Goal: Task Accomplishment & Management: Manage account settings

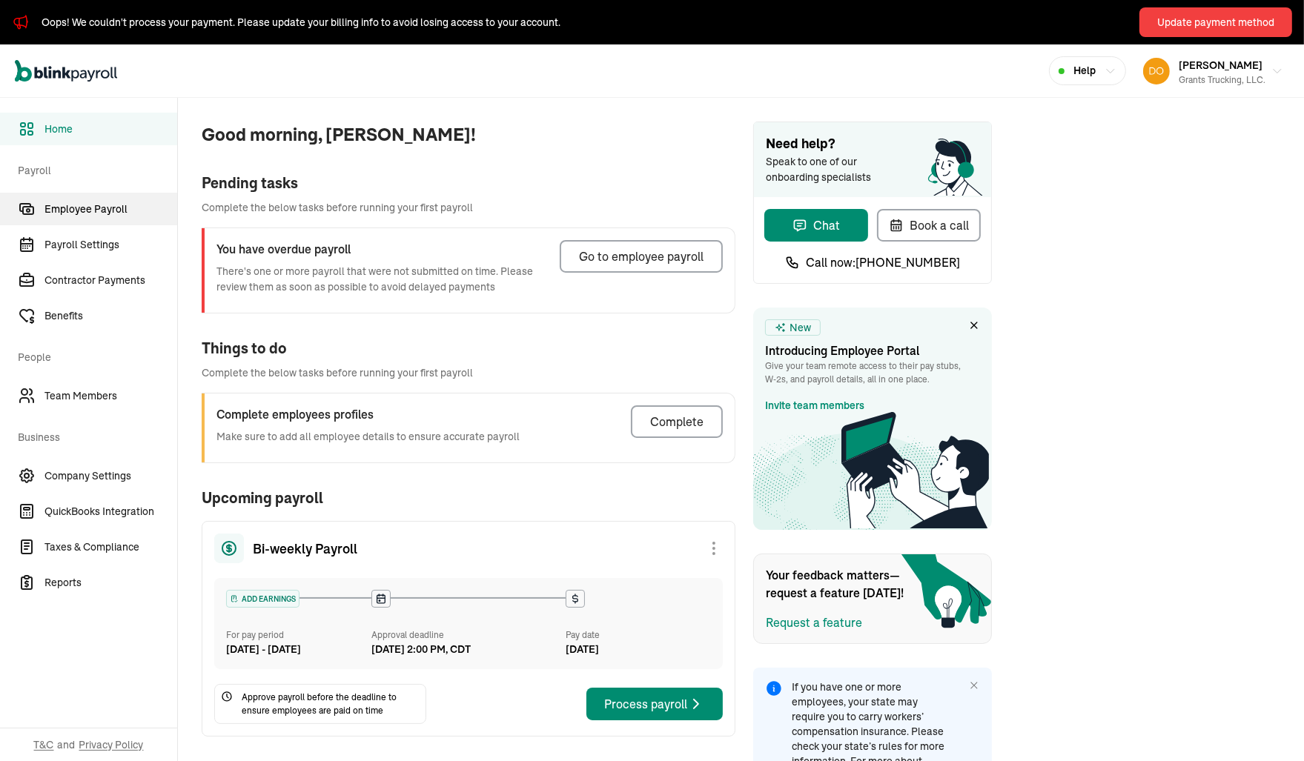
scroll to position [255, 0]
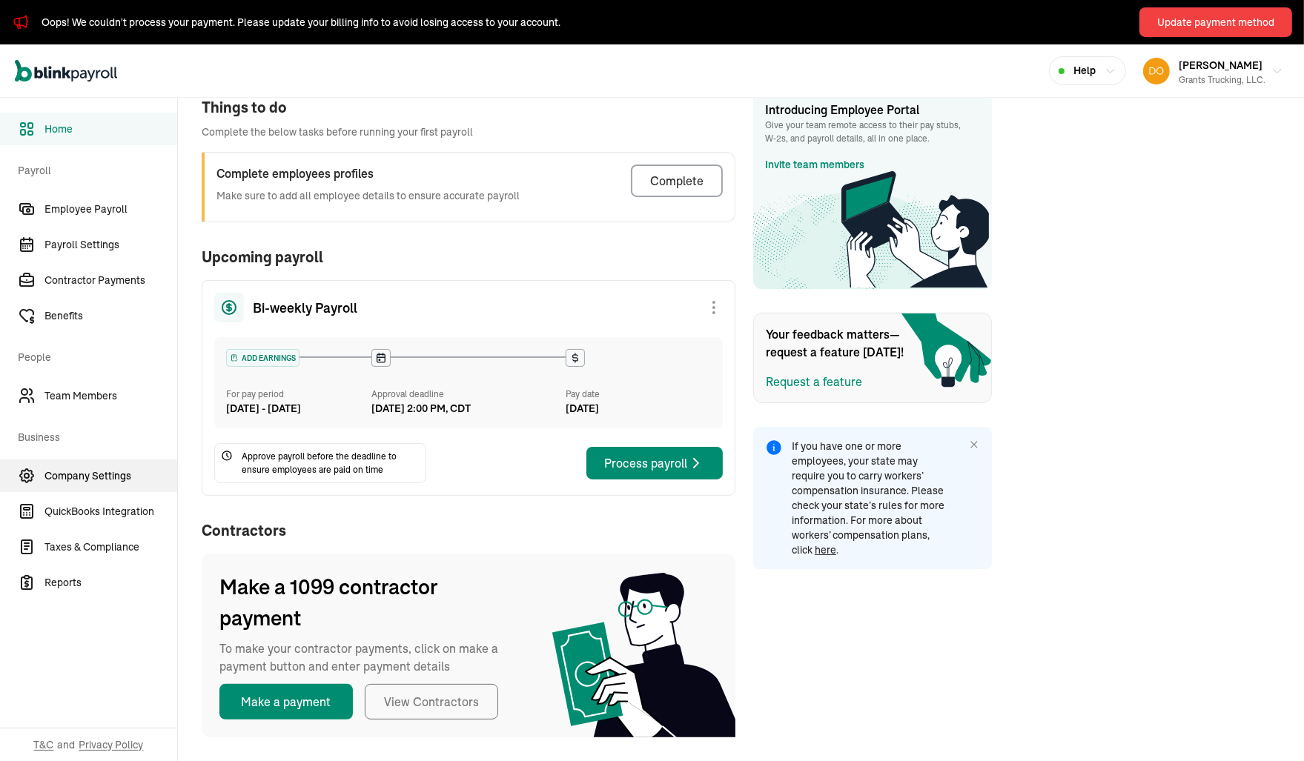
click at [100, 480] on span "Company Settings" at bounding box center [110, 476] width 133 height 16
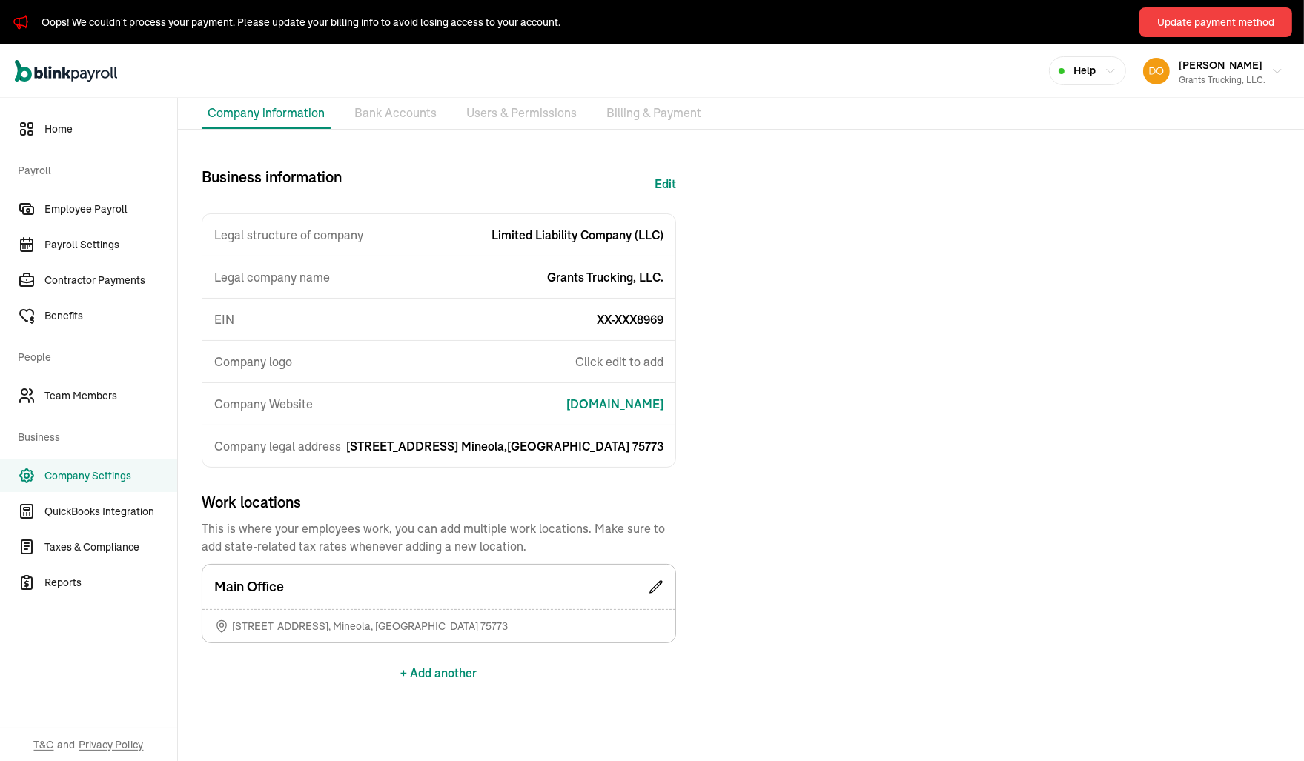
scroll to position [80, 0]
click at [394, 114] on li "Bank Accounts" at bounding box center [395, 111] width 94 height 31
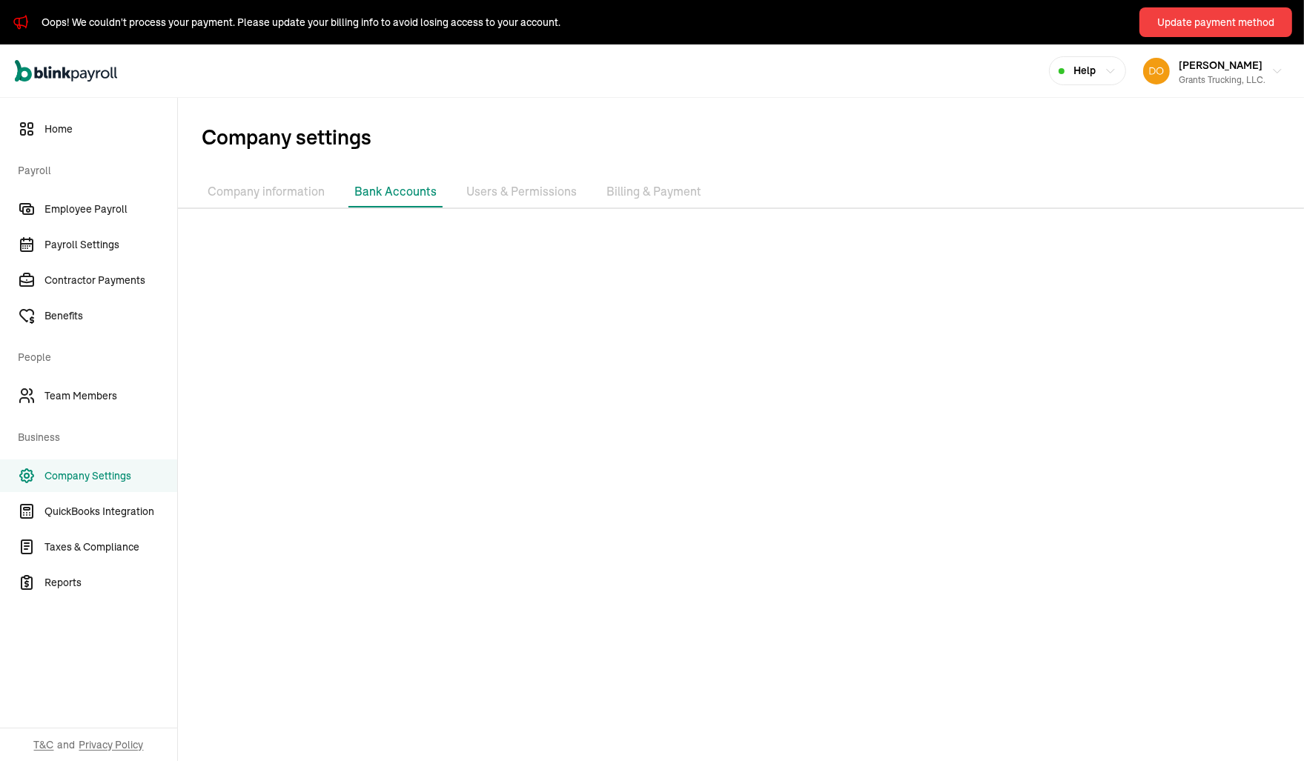
click at [507, 182] on li "Users & Permissions" at bounding box center [521, 191] width 122 height 31
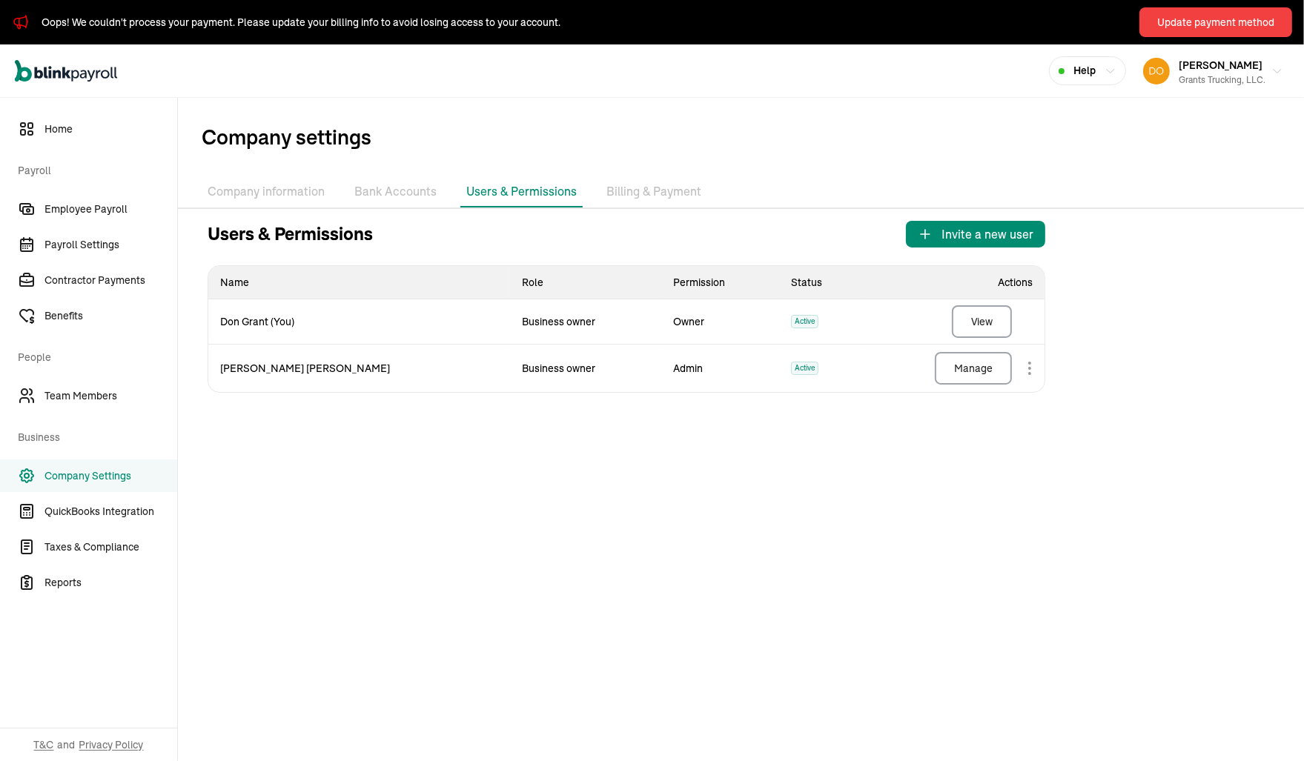
click at [663, 190] on li "Billing & Payment" at bounding box center [653, 191] width 107 height 31
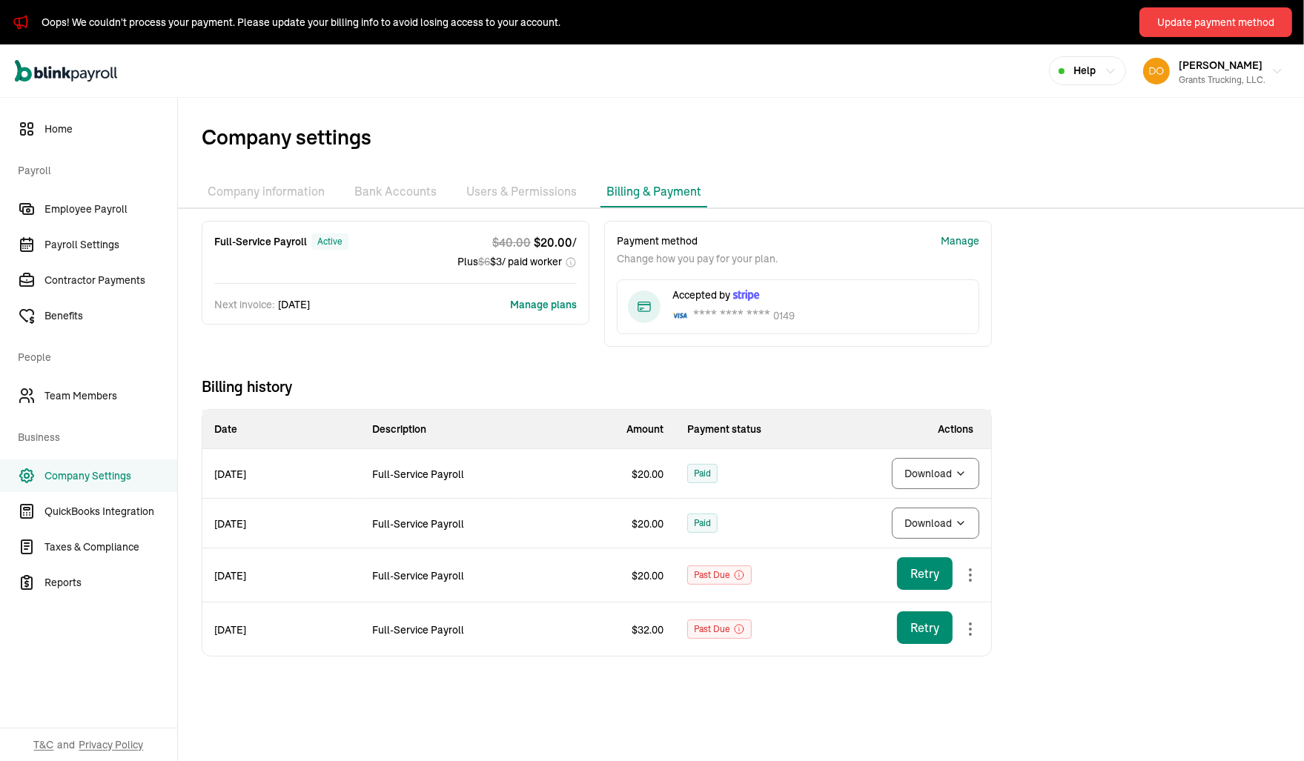
click at [966, 242] on div "Manage" at bounding box center [959, 241] width 39 height 16
click at [1278, 70] on icon "button" at bounding box center [1277, 72] width 12 height 12
click at [563, 300] on button "Manage plans" at bounding box center [543, 304] width 67 height 15
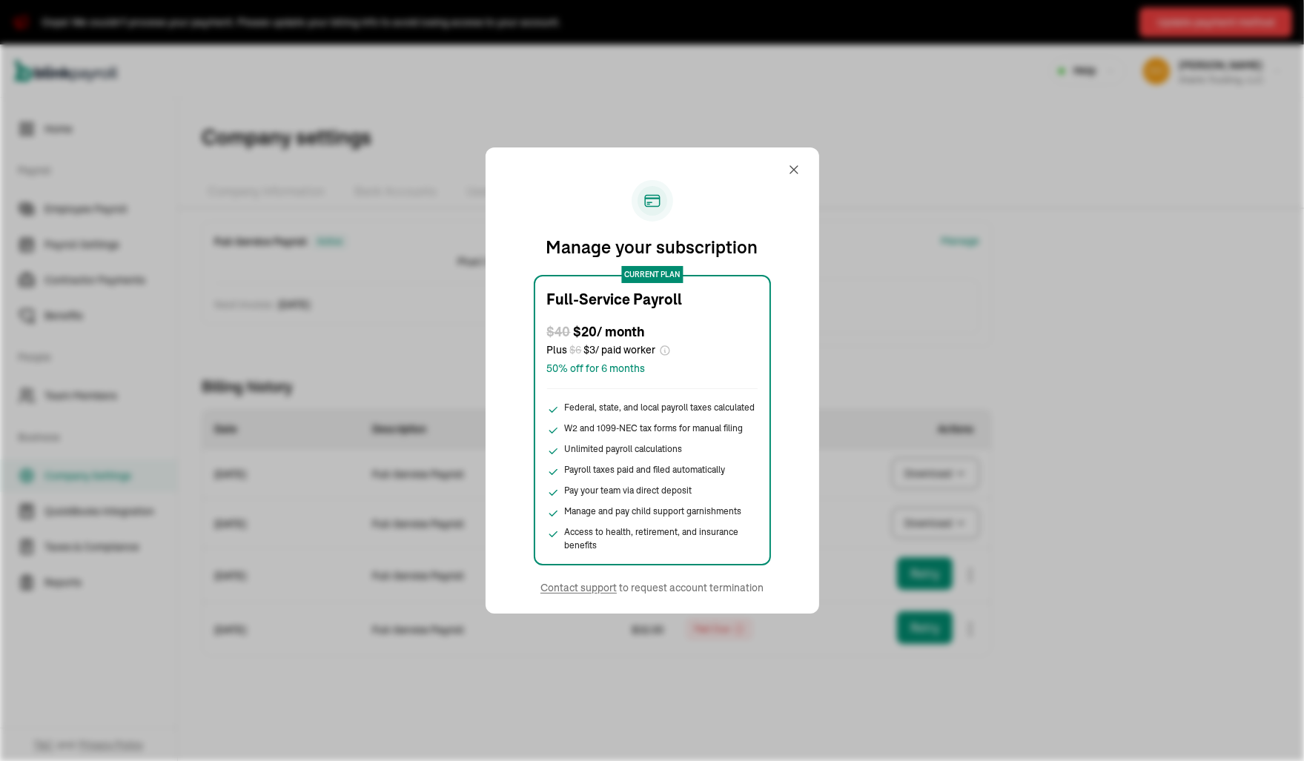
click at [1007, 378] on div "Manage your subscription current plan Full-Service Payroll $ 40 $ 20 / month Pl…" at bounding box center [652, 380] width 1304 height 761
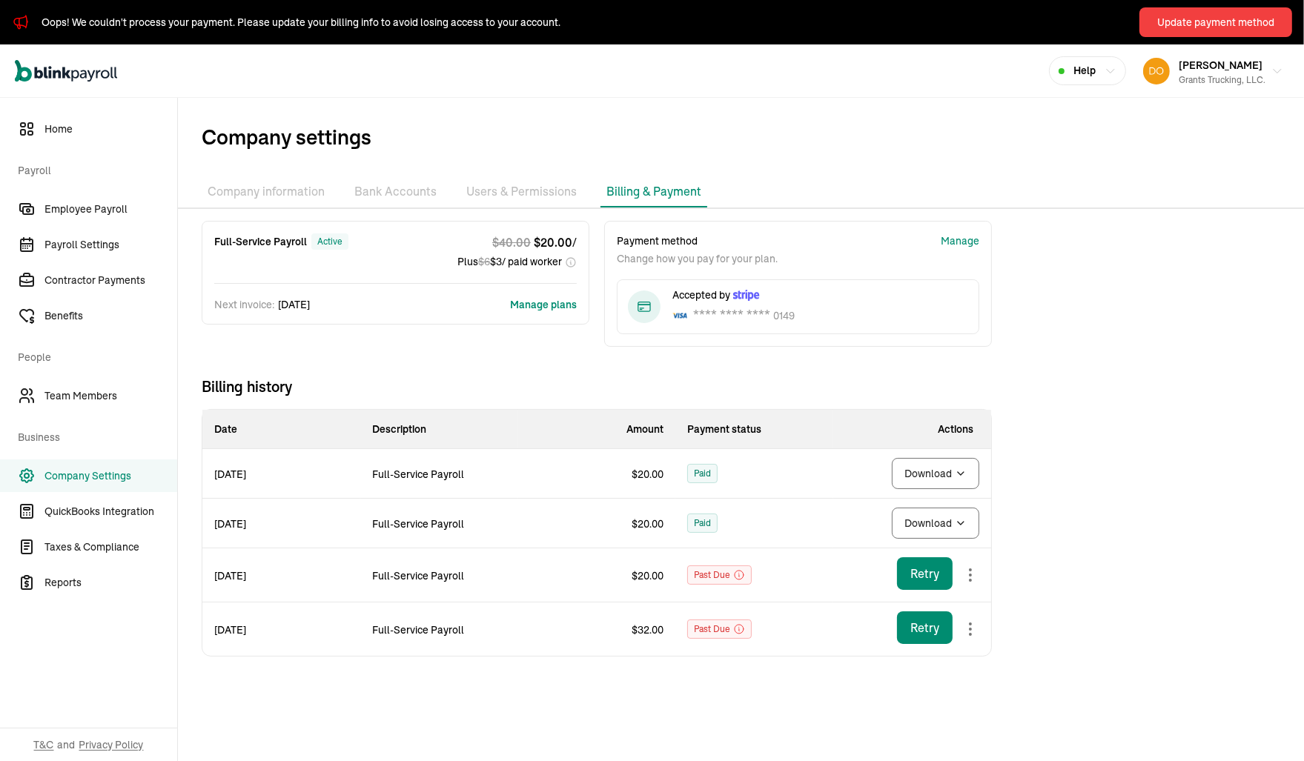
click at [1106, 70] on div "Help" at bounding box center [1087, 71] width 58 height 16
click at [1115, 71] on icon "button" at bounding box center [1110, 71] width 12 height 12
click at [950, 234] on div "Manage" at bounding box center [959, 241] width 39 height 16
click at [1116, 67] on icon "button" at bounding box center [1110, 71] width 12 height 12
click at [949, 242] on div "Manage" at bounding box center [959, 241] width 39 height 16
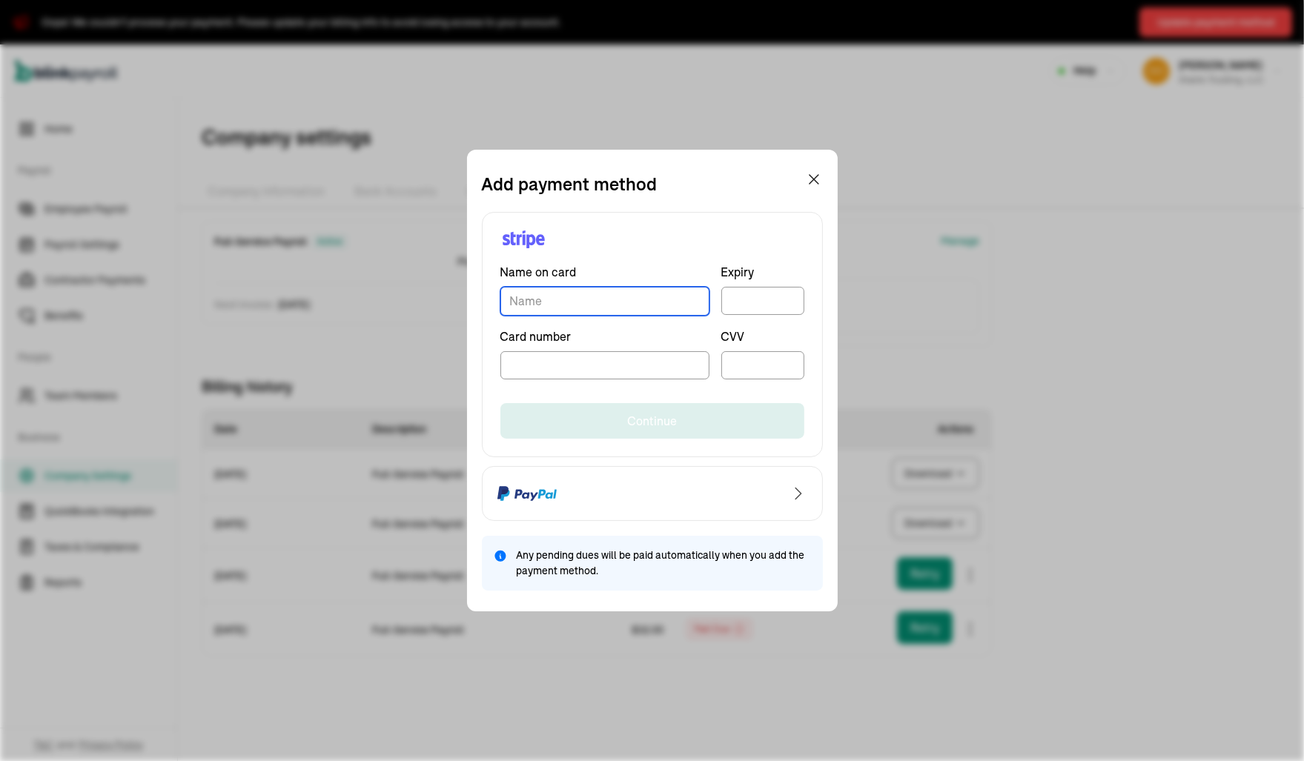
click at [614, 304] on input "TextInput" at bounding box center [604, 301] width 209 height 29
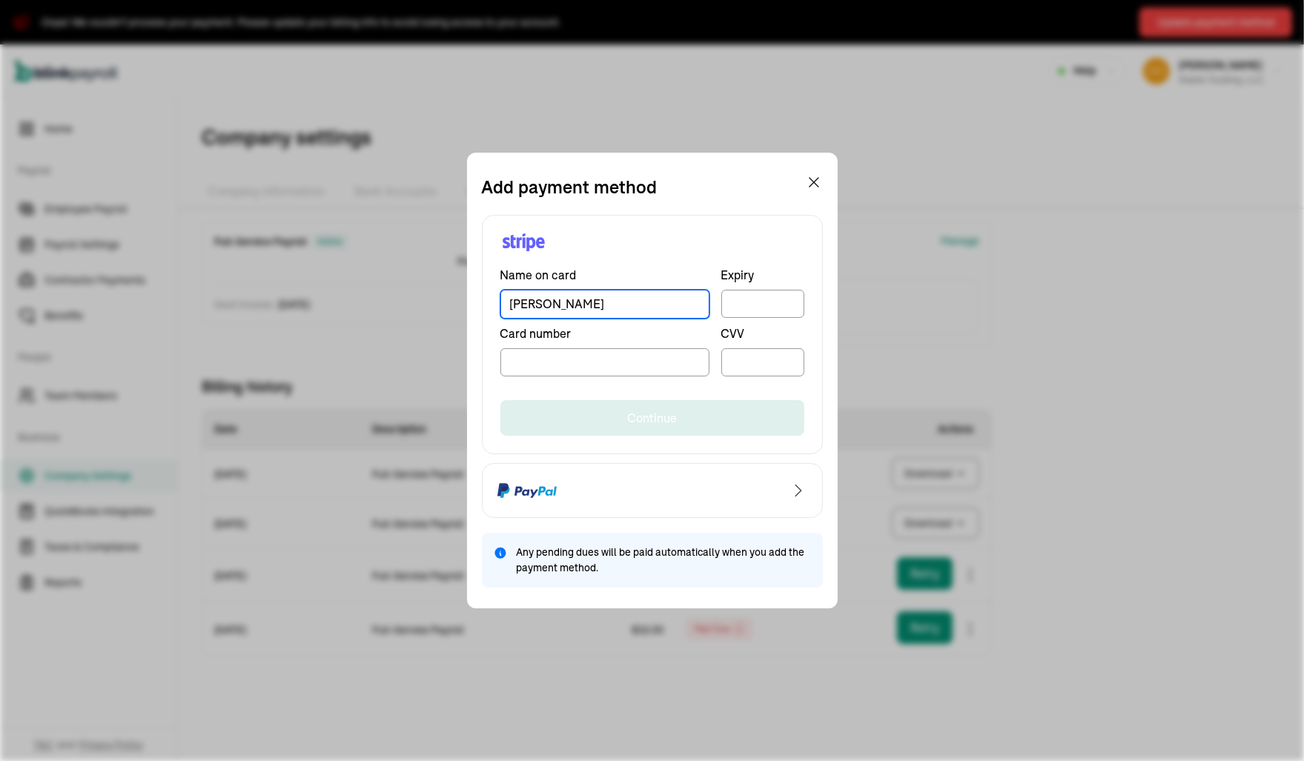
type input "Don Grant"
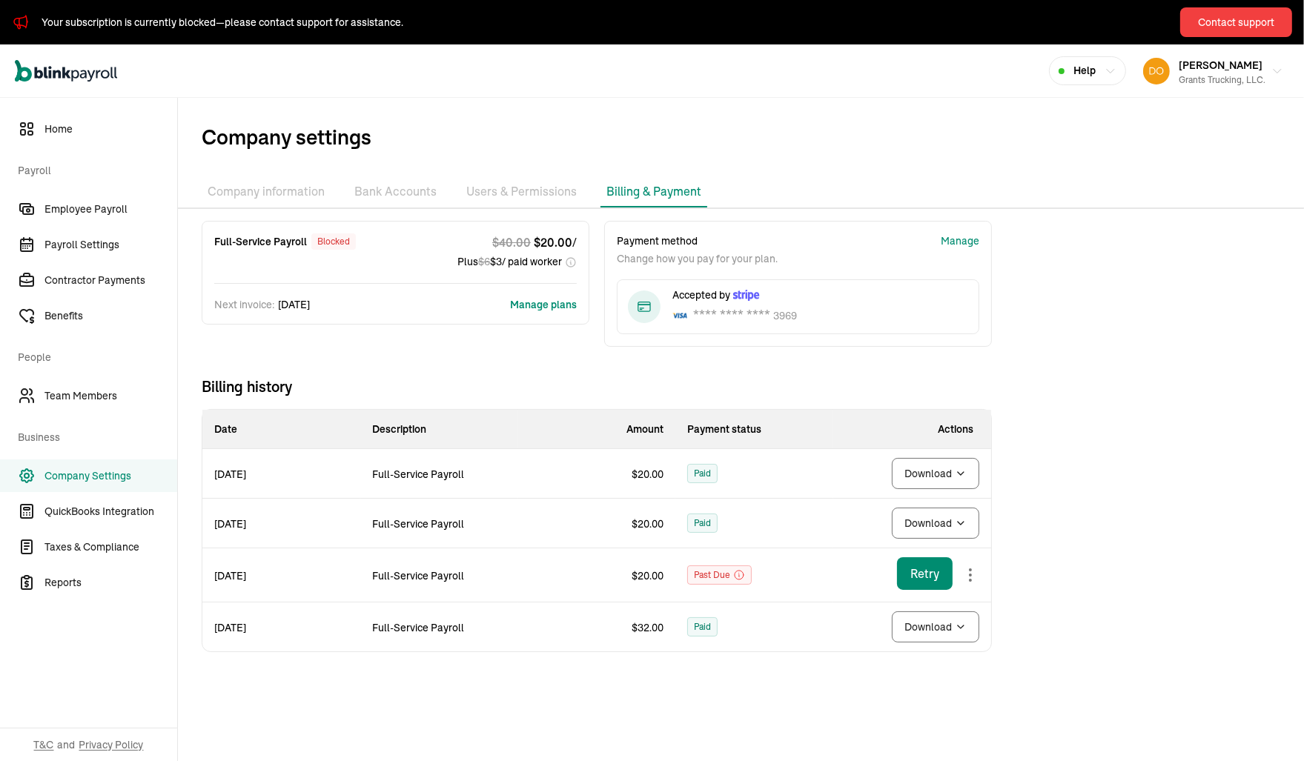
click at [405, 191] on li "Bank Accounts" at bounding box center [395, 191] width 94 height 31
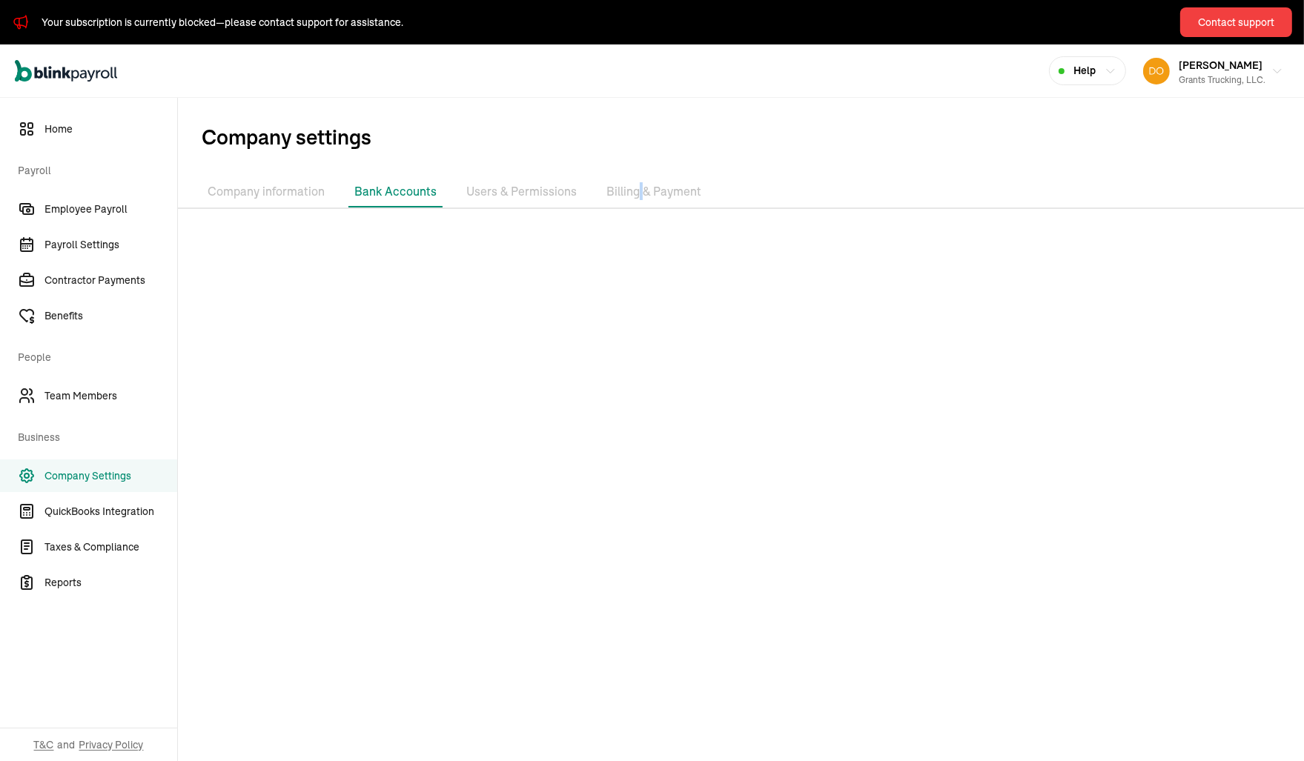
click at [636, 194] on li "Billing & Payment" at bounding box center [653, 191] width 107 height 31
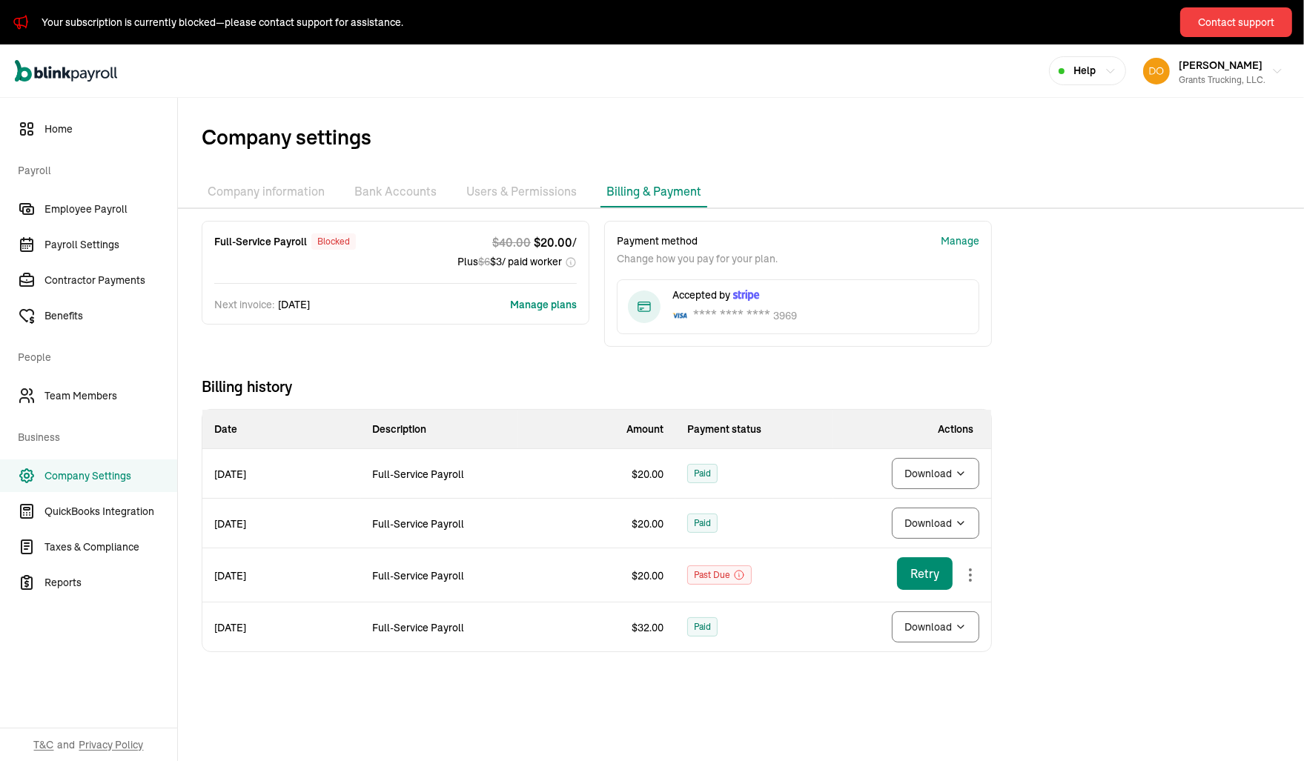
click at [778, 216] on div "Company information Bank Accounts Users & Permissions Billing & Payment Full-Se…" at bounding box center [741, 426] width 1126 height 500
click at [403, 188] on li "Bank Accounts" at bounding box center [395, 191] width 94 height 31
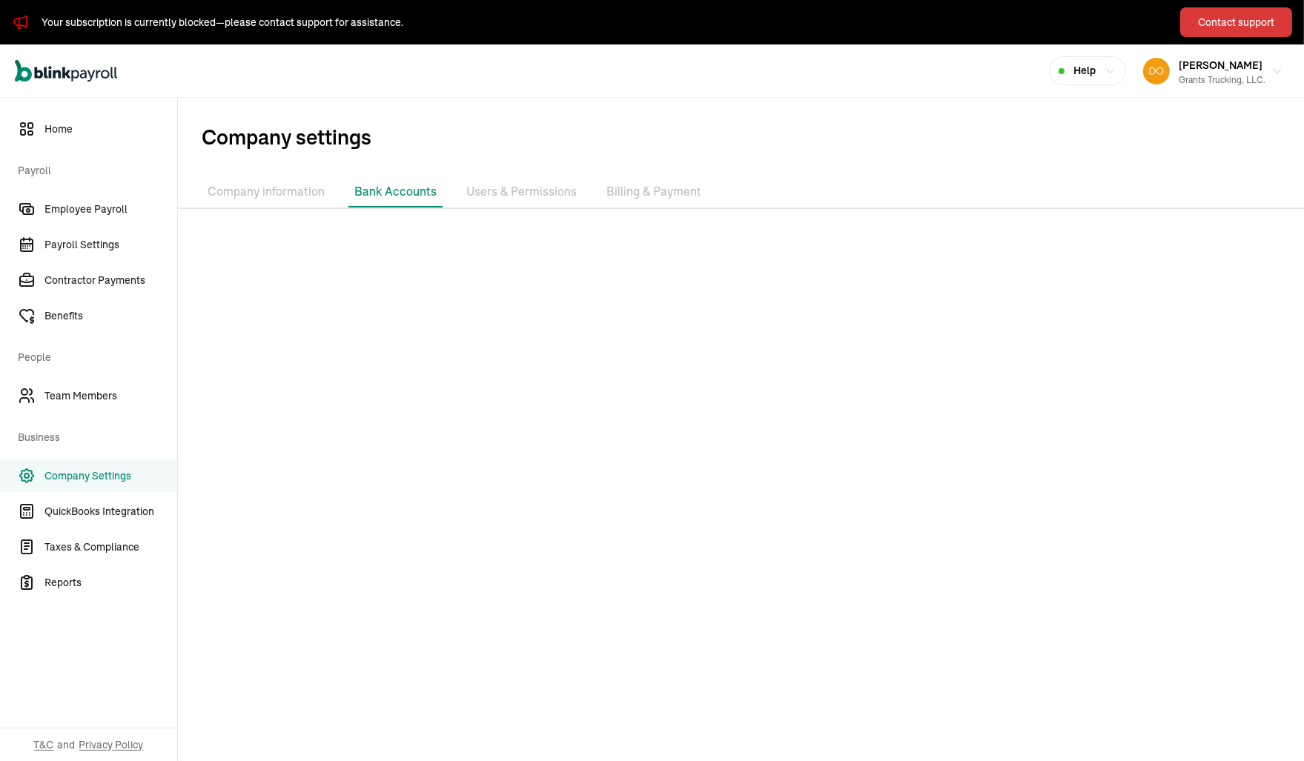
click at [1246, 16] on div "Contact support" at bounding box center [1236, 23] width 76 height 16
click at [1215, 21] on div "Contact support" at bounding box center [1236, 23] width 76 height 16
click at [1104, 67] on icon "button" at bounding box center [1110, 71] width 12 height 12
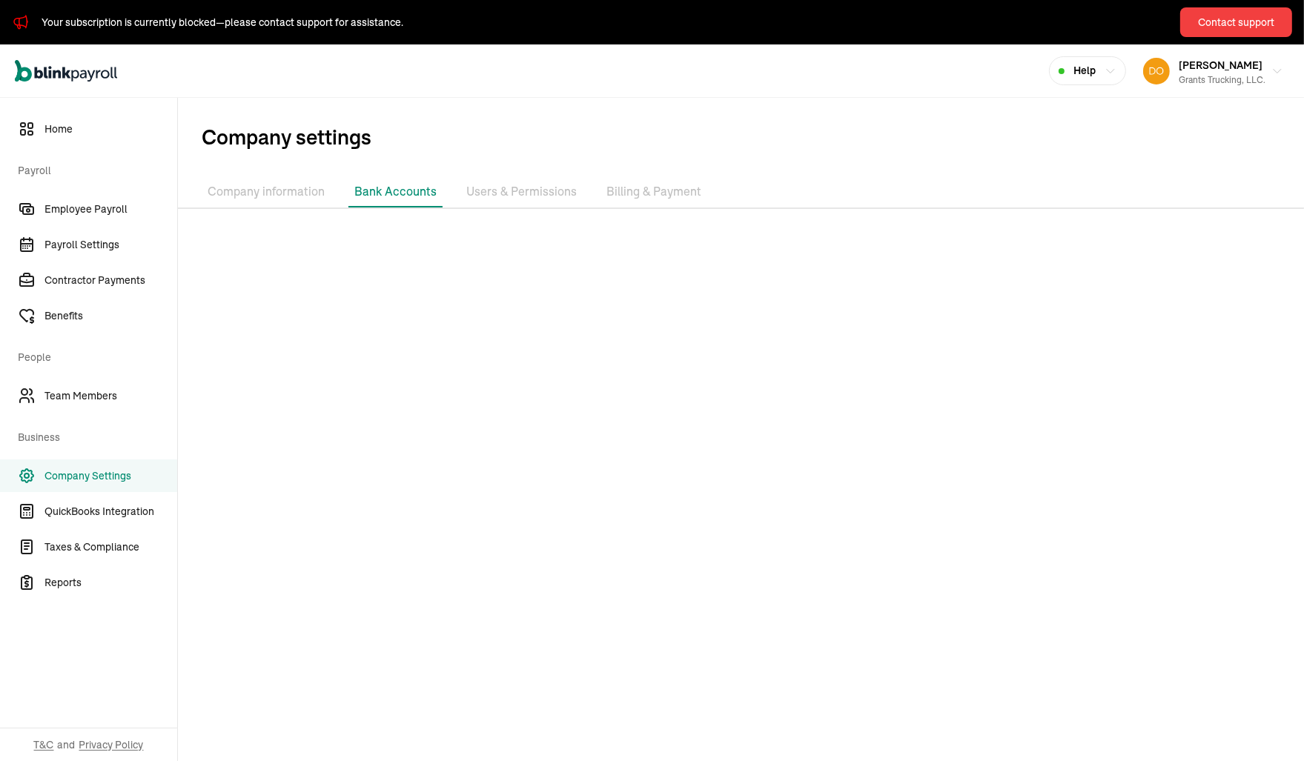
click at [524, 188] on li "Users & Permissions" at bounding box center [521, 191] width 122 height 31
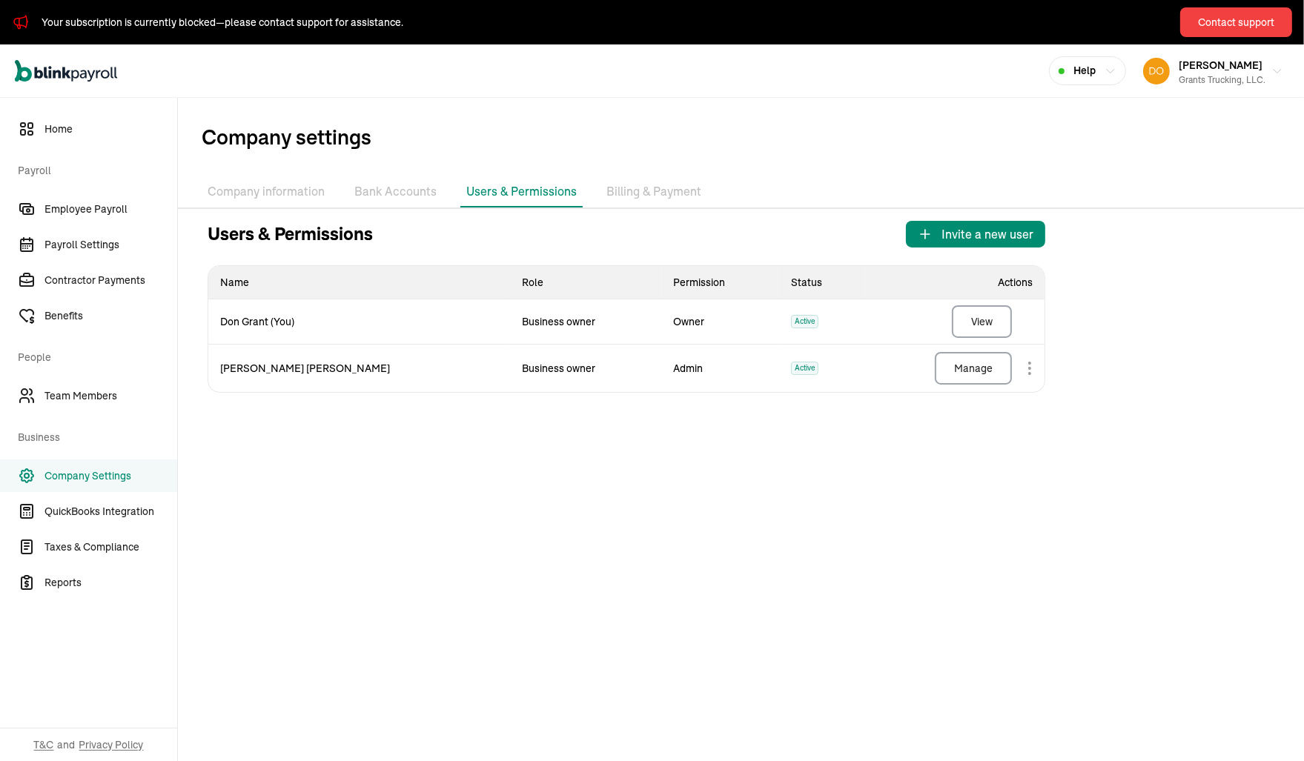
click at [1029, 368] on body "Your subscription is currently blocked—please contact support for assistance. C…" at bounding box center [652, 380] width 1304 height 761
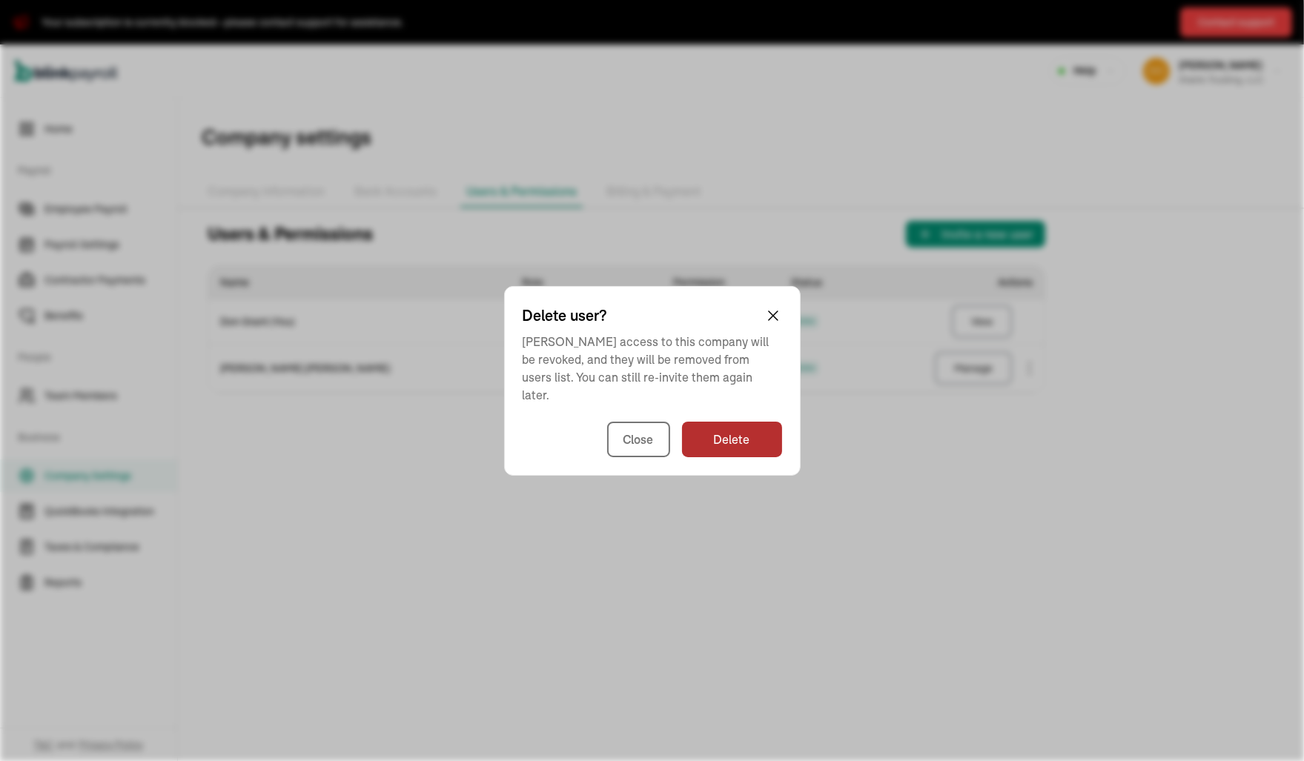
click at [706, 433] on button "Delete" at bounding box center [732, 440] width 100 height 36
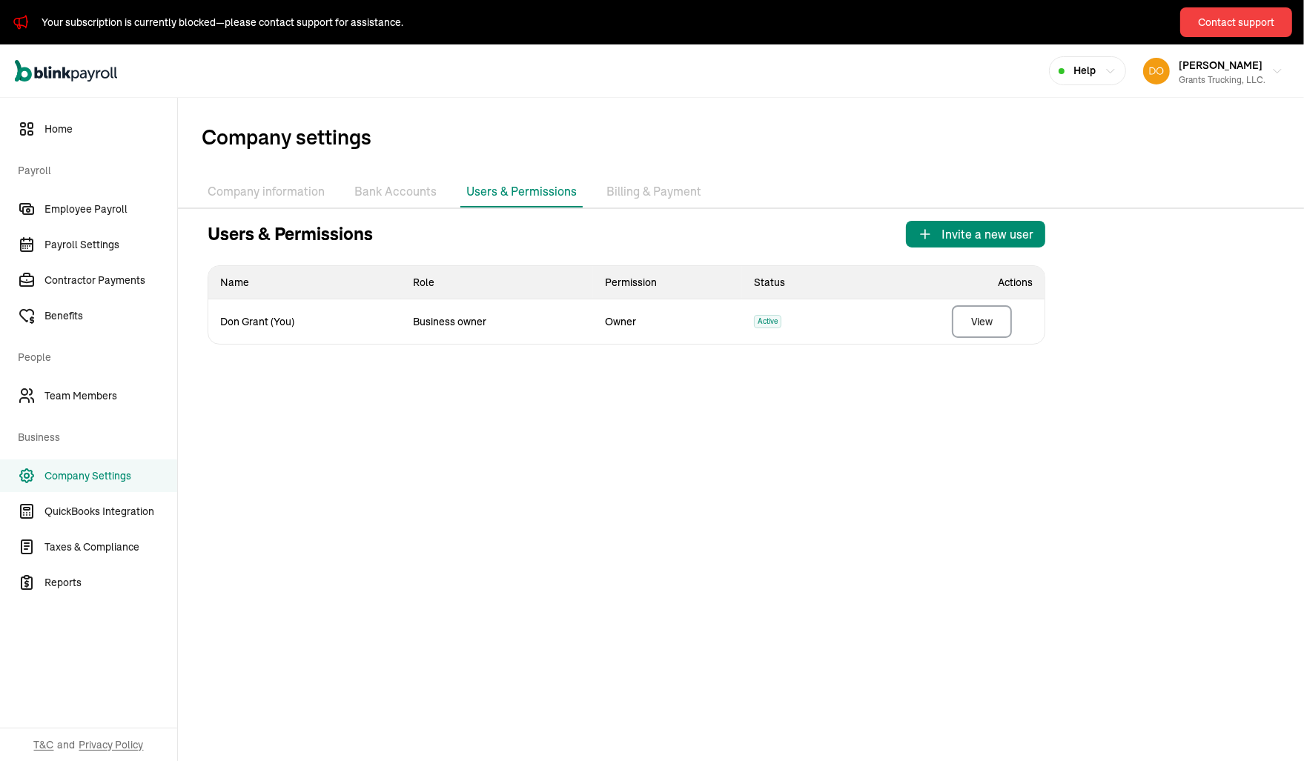
click at [642, 184] on li "Billing & Payment" at bounding box center [653, 191] width 107 height 31
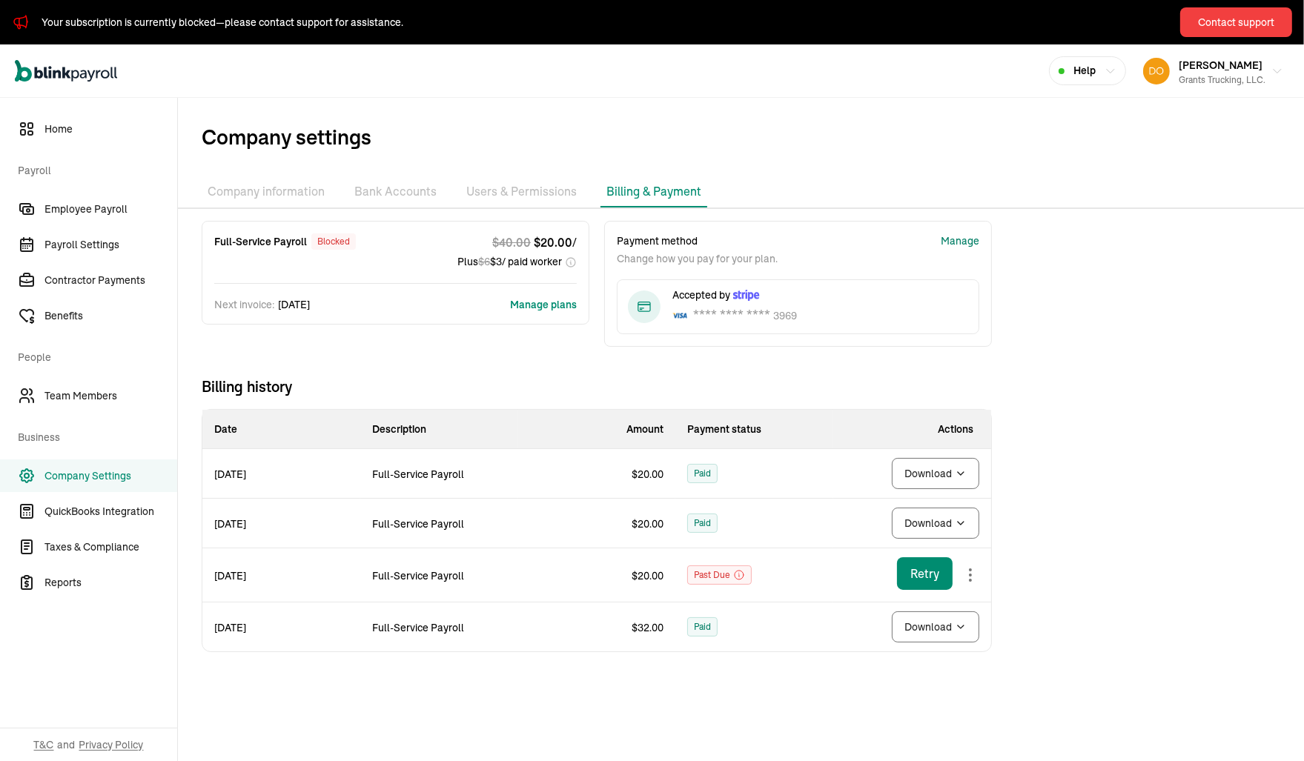
click at [962, 242] on div "Manage" at bounding box center [959, 241] width 39 height 16
click at [969, 574] on body "Your subscription is currently blocked—please contact support for assistance. C…" at bounding box center [652, 380] width 1304 height 761
click at [67, 132] on span "Home" at bounding box center [110, 130] width 133 height 16
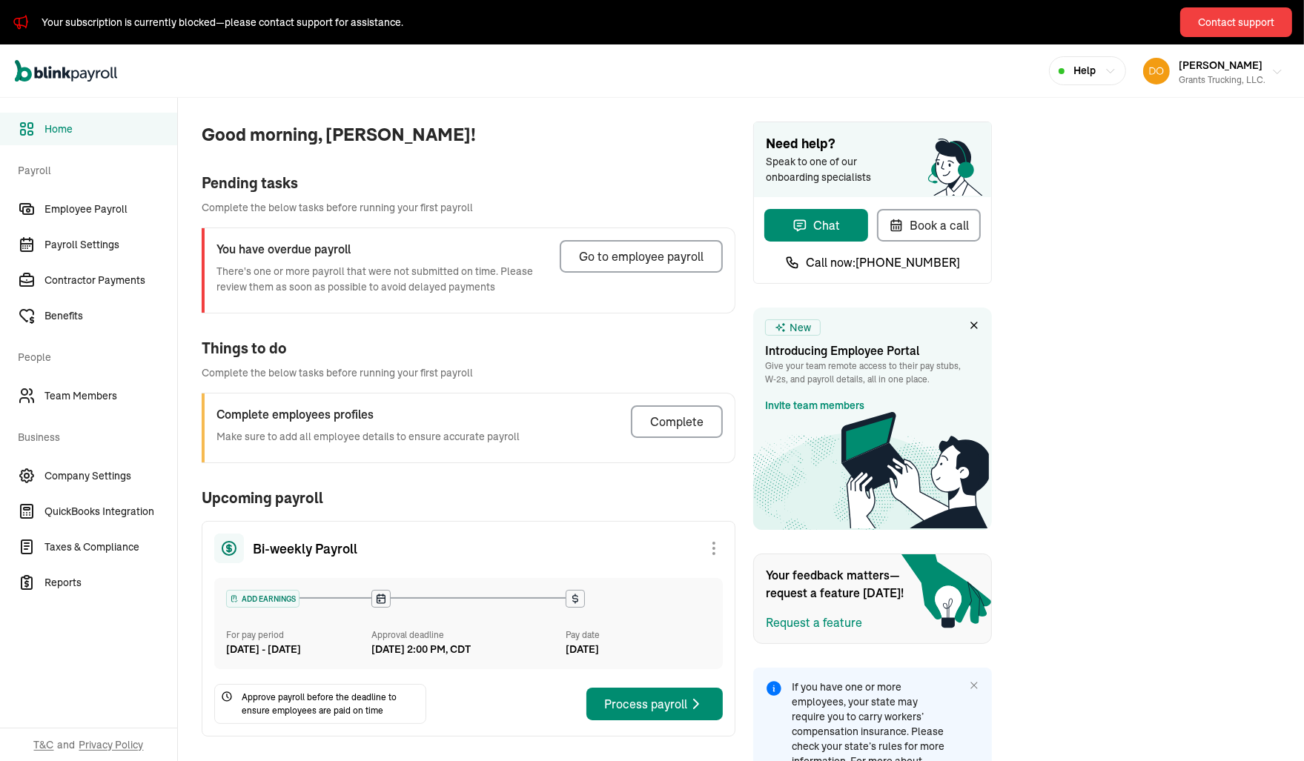
click at [1271, 67] on icon "button" at bounding box center [1277, 72] width 12 height 12
